Goal: Find contact information: Find contact information

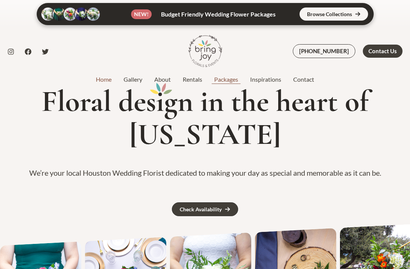
click at [226, 78] on link "Packages" at bounding box center [226, 79] width 36 height 9
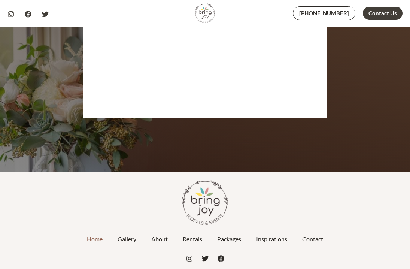
scroll to position [3607, 0]
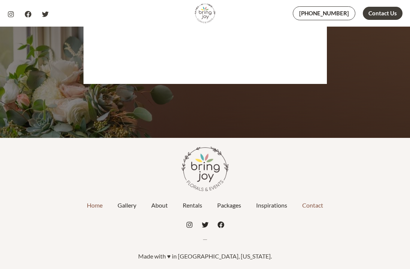
click at [313, 208] on link "Contact" at bounding box center [313, 205] width 36 height 19
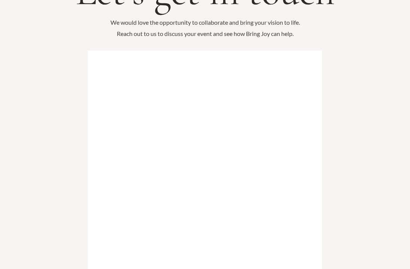
scroll to position [120, 0]
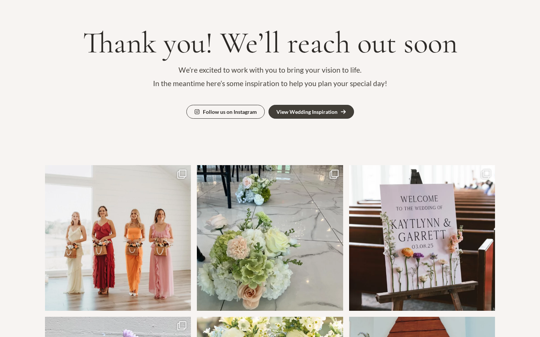
scroll to position [100, 0]
